Goal: Information Seeking & Learning: Find specific fact

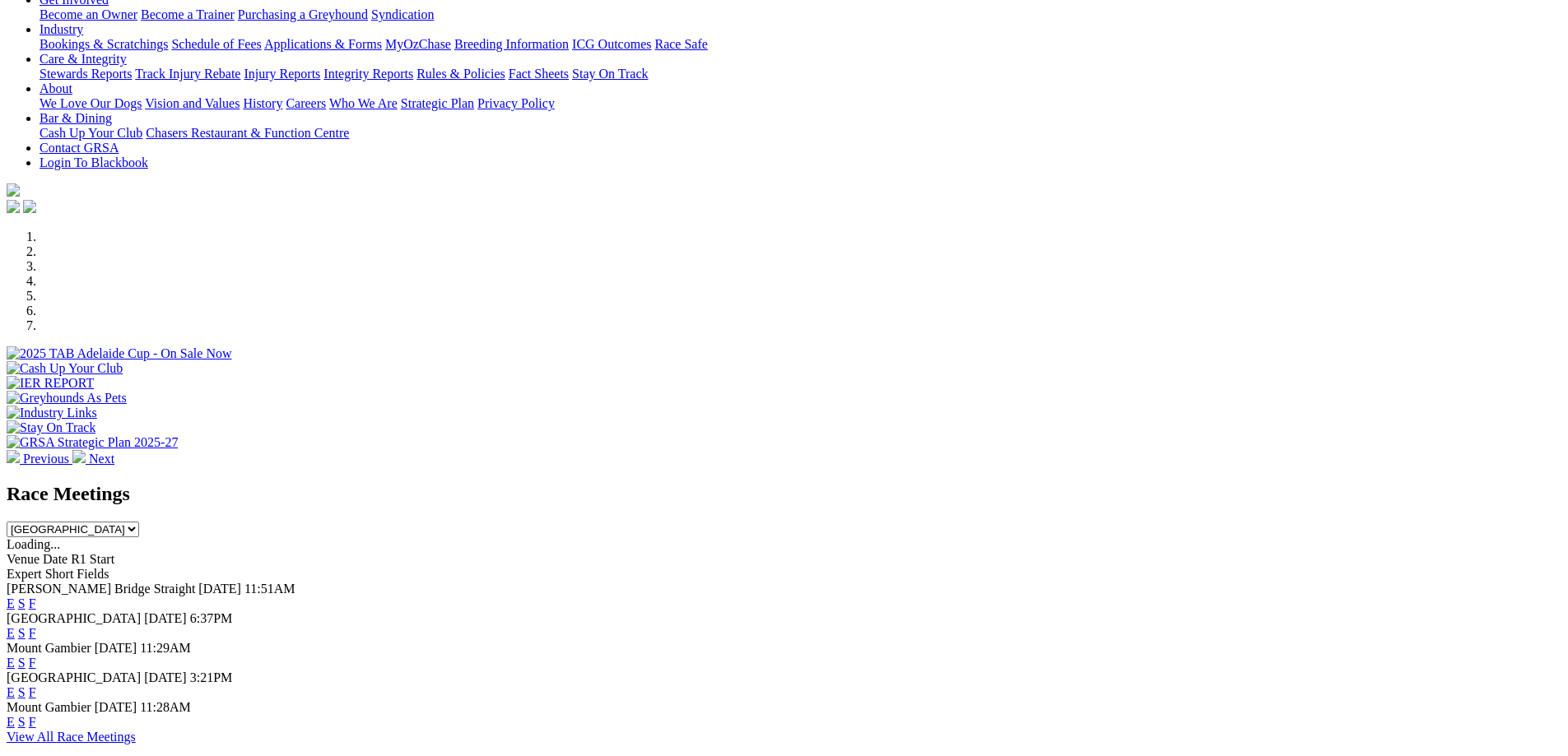
scroll to position [329, 0]
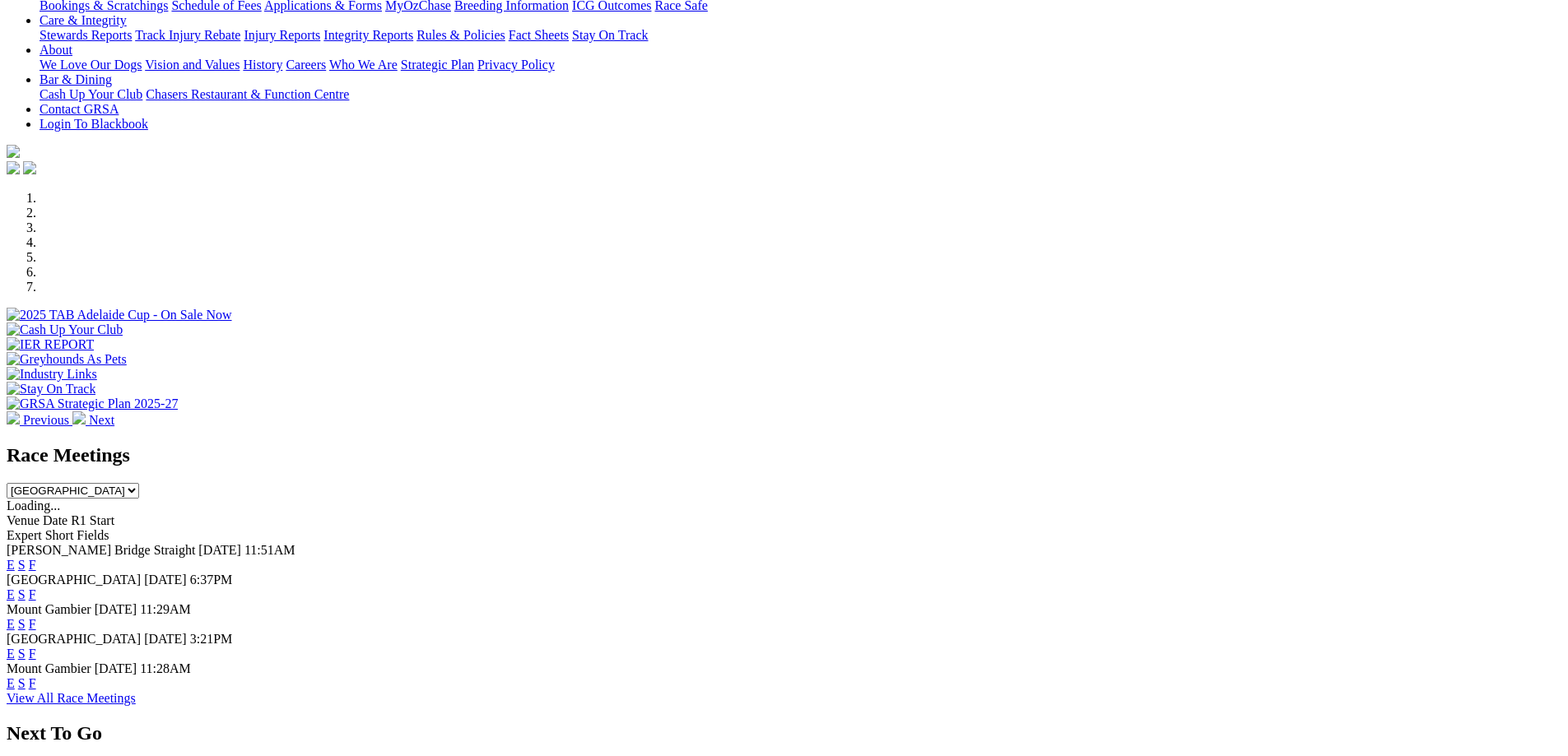
click at [36, 677] on link "F" at bounding box center [32, 683] width 7 height 14
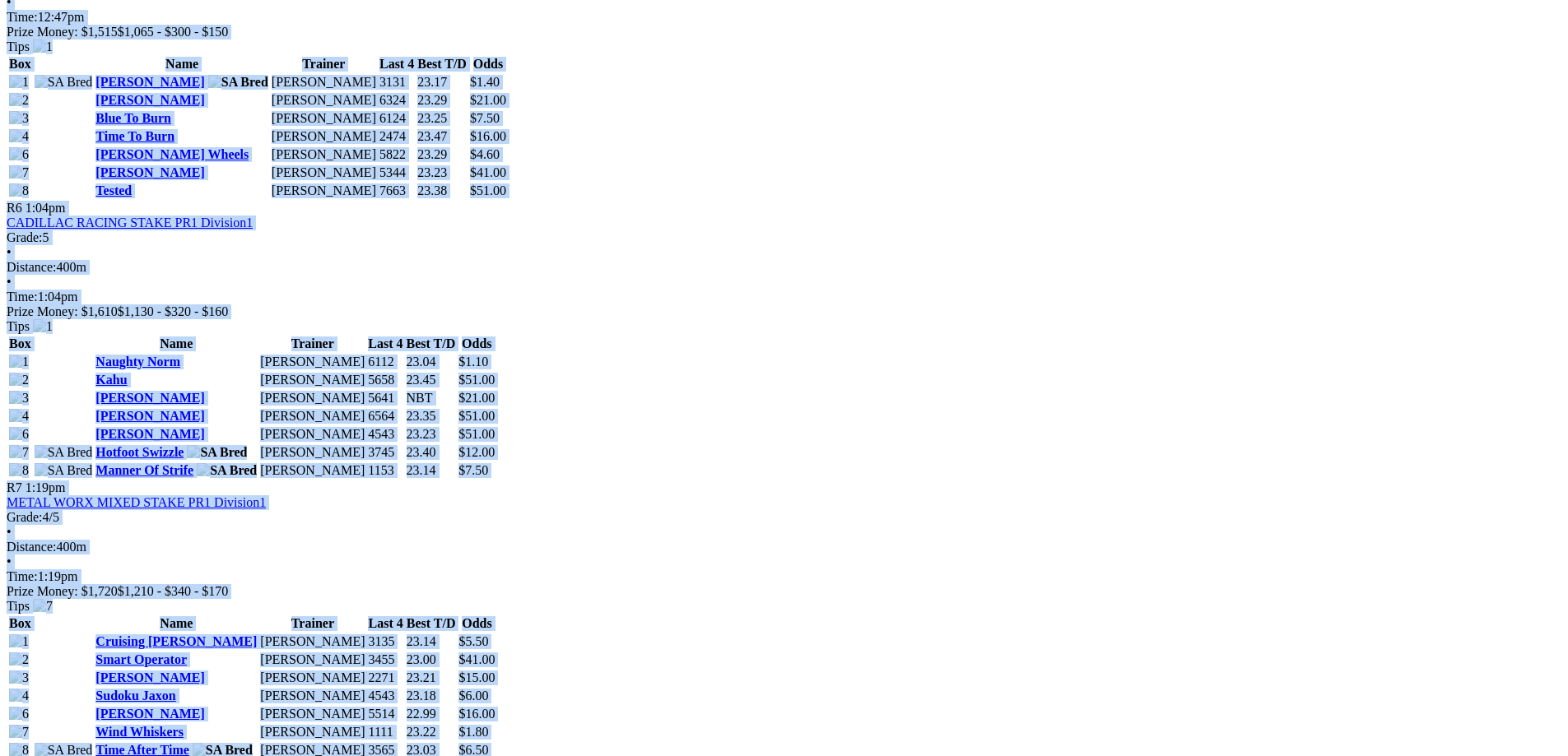
scroll to position [2222, 0]
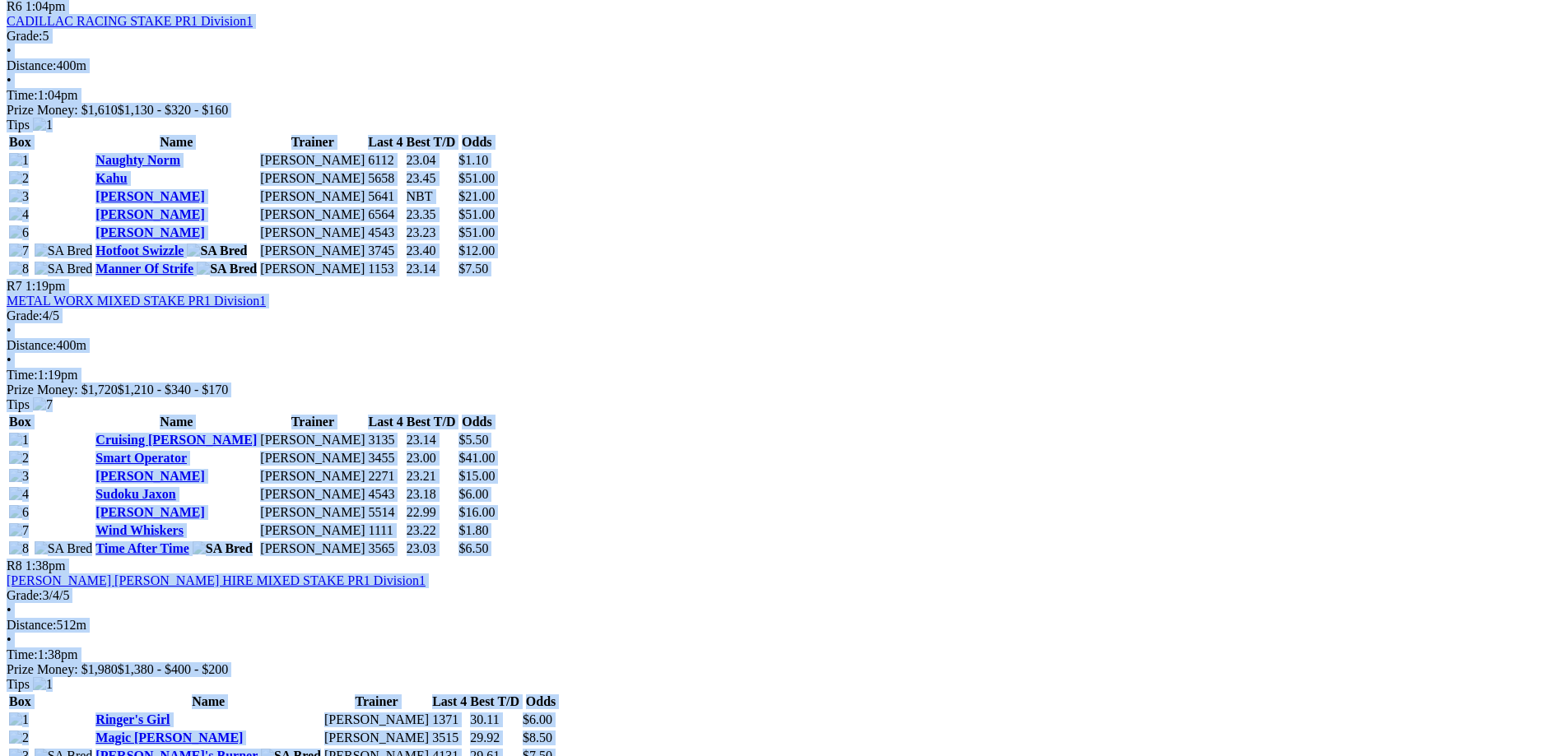
drag, startPoint x: 256, startPoint y: 363, endPoint x: 768, endPoint y: 454, distance: 520.0
click at [768, 454] on div "Kennels Close: 10:45am ACST [GEOGRAPHIC_DATA] [DATE] FIRST RACE: 11:28AM(ACST) …" at bounding box center [784, 348] width 1555 height 3644
copy div "Lorem Ipsumdo Sitame 26 Con 1237 ADIPI ELIT: 02:66SE(DOEI) Tempori Utlab: 44:65…"
